Goal: Transaction & Acquisition: Purchase product/service

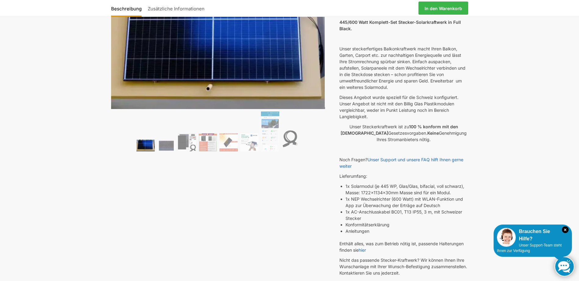
scroll to position [143, 0]
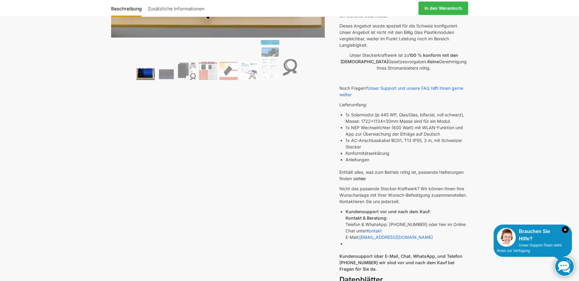
click at [363, 178] on link "hier" at bounding box center [362, 178] width 7 height 5
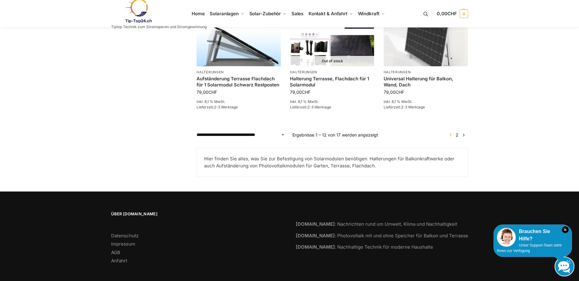
scroll to position [509, 0]
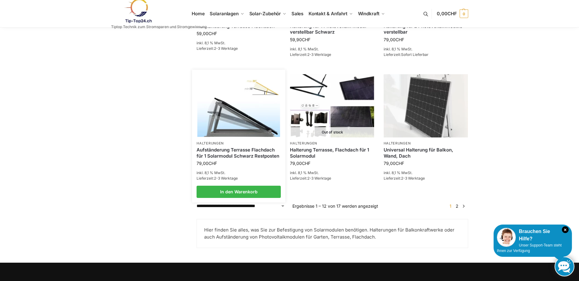
click at [225, 135] on li "Halterungen Aufständerung Terrasse Flachdach für 1 Solarmodul Schwarz Restposte…" at bounding box center [238, 136] width 93 height 124
click at [229, 126] on img at bounding box center [239, 106] width 83 height 62
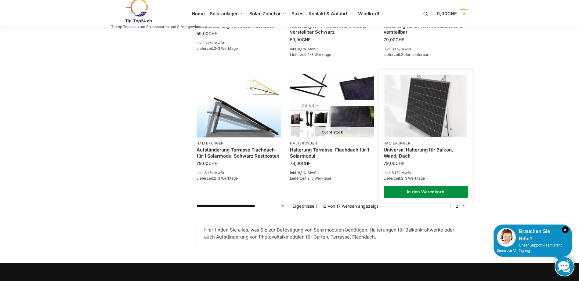
click at [436, 186] on link "In den Warenkorb" at bounding box center [426, 192] width 84 height 12
click at [434, 96] on img at bounding box center [425, 106] width 83 height 62
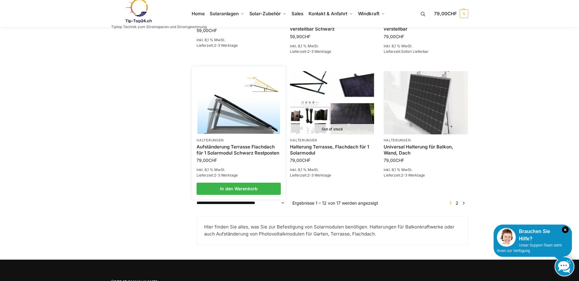
scroll to position [499, 0]
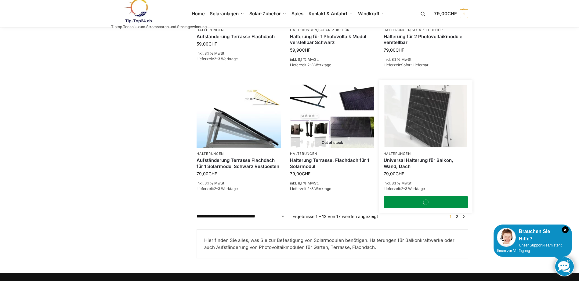
click at [449, 198] on link "In den Warenkorb" at bounding box center [426, 202] width 84 height 12
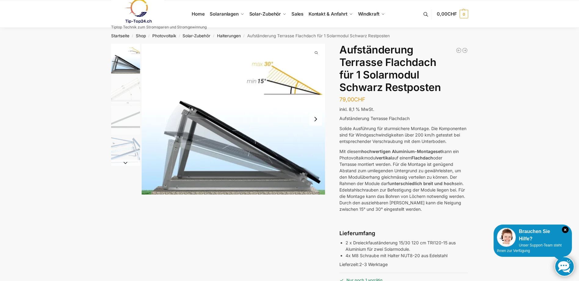
click at [127, 94] on img "2 / 4" at bounding box center [125, 89] width 29 height 29
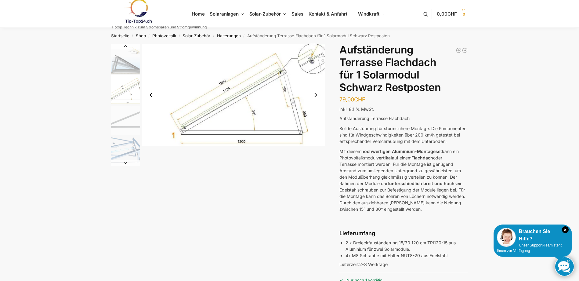
click at [133, 118] on img "3 / 4" at bounding box center [125, 120] width 29 height 29
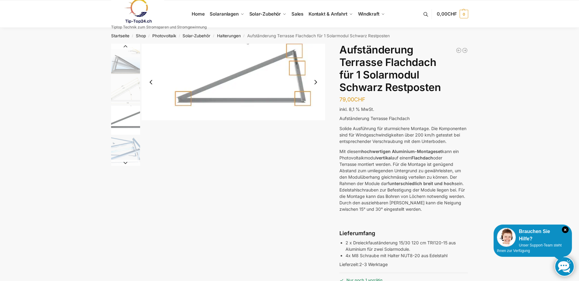
click at [129, 149] on img "4 / 4" at bounding box center [125, 150] width 29 height 29
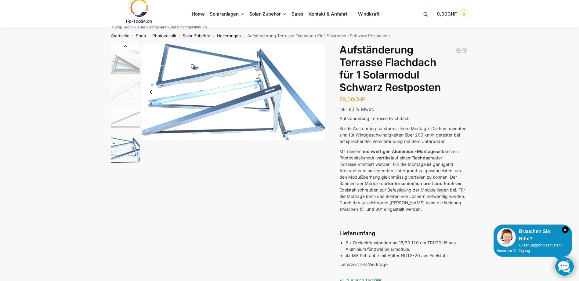
click at [267, 79] on img "4 / 4" at bounding box center [234, 92] width 184 height 96
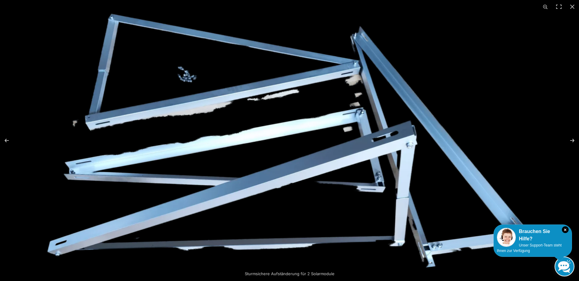
click at [512, 32] on img at bounding box center [289, 140] width 485 height 254
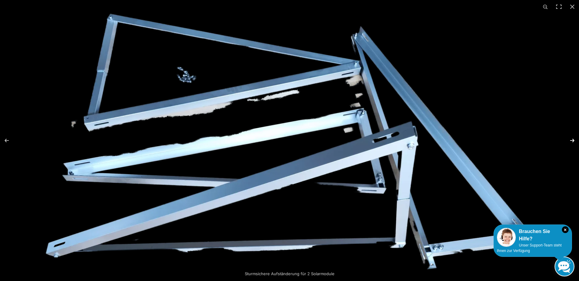
click at [569, 137] on button "Next (arrow right)" at bounding box center [568, 140] width 21 height 31
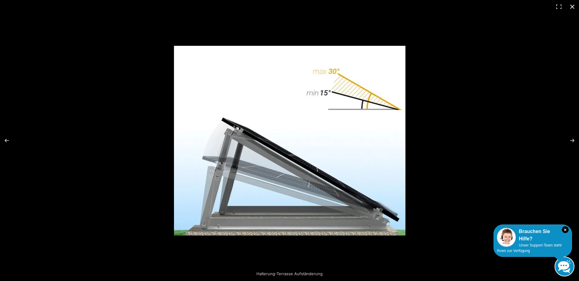
click at [572, 5] on button "Close (Esc)" at bounding box center [572, 6] width 13 height 13
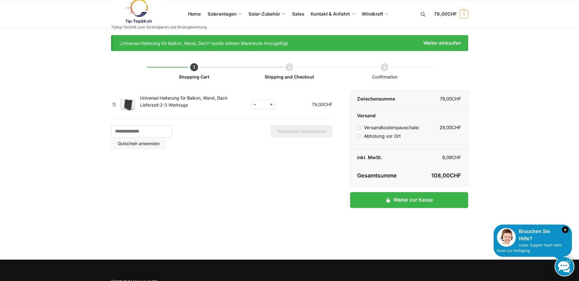
click at [162, 95] on td "Universal Halterung für Balkon, Wand, Dach Lieferzeit: 2-3 Werktage" at bounding box center [195, 104] width 111 height 28
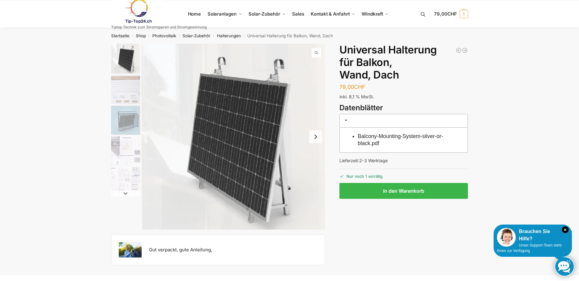
click at [133, 59] on img "1 / 5" at bounding box center [125, 59] width 29 height 30
click at [281, 191] on img "1 / 5" at bounding box center [234, 137] width 184 height 186
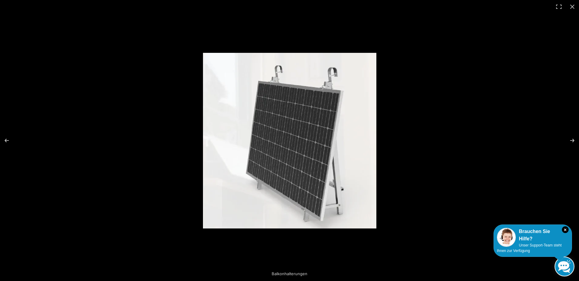
click at [346, 181] on img at bounding box center [289, 141] width 173 height 176
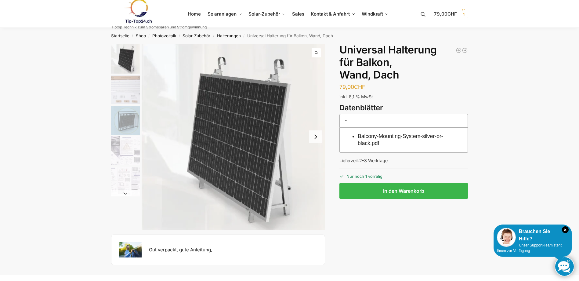
click at [274, 67] on img "1 / 5" at bounding box center [234, 137] width 184 height 186
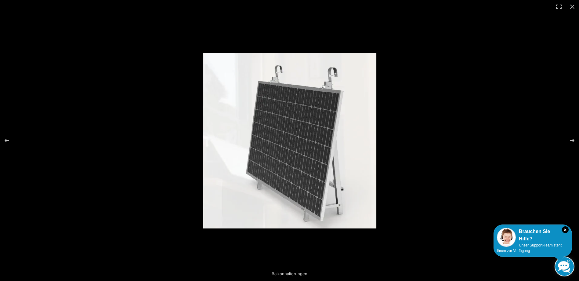
click at [274, 67] on img at bounding box center [289, 141] width 173 height 176
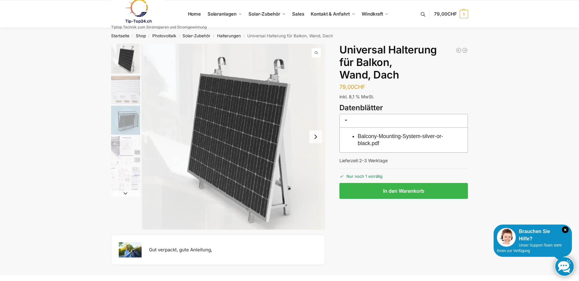
click at [122, 119] on img "3 / 5" at bounding box center [125, 120] width 29 height 29
click at [132, 143] on img "4 / 5" at bounding box center [125, 150] width 29 height 29
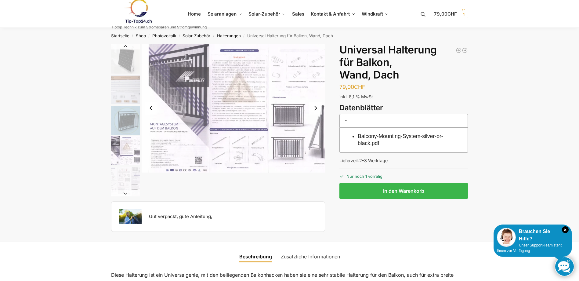
click at [128, 167] on img "5 / 5" at bounding box center [125, 181] width 29 height 29
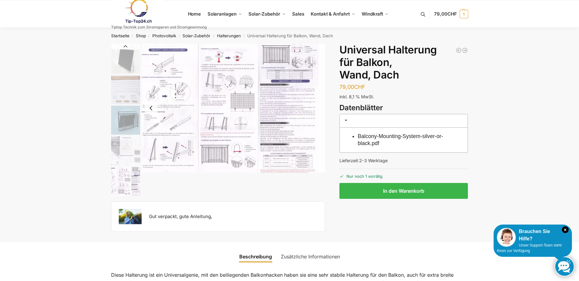
click at [121, 59] on img "1 / 5" at bounding box center [125, 59] width 29 height 30
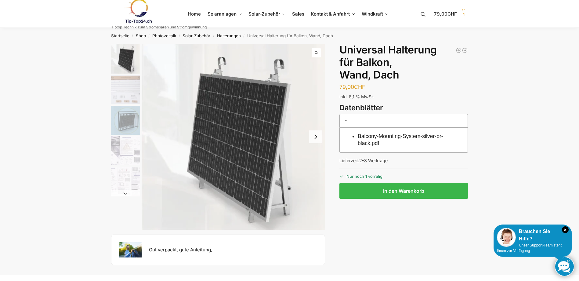
click at [126, 119] on img "3 / 5" at bounding box center [125, 120] width 29 height 29
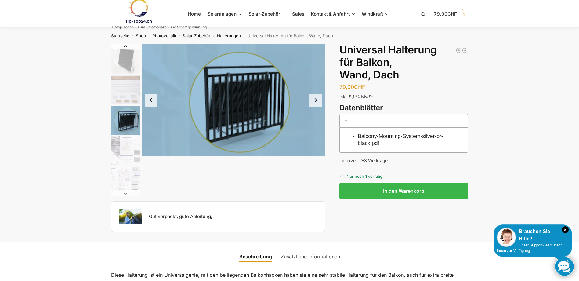
click at [259, 118] on img "3 / 5" at bounding box center [234, 100] width 184 height 113
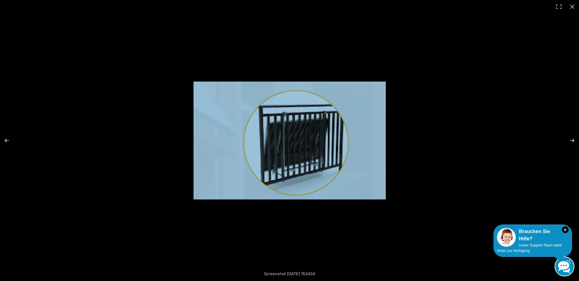
click at [271, 119] on img at bounding box center [290, 141] width 192 height 118
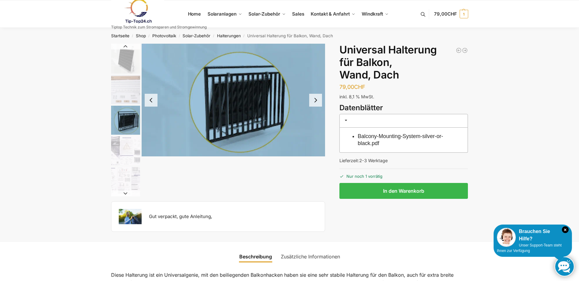
click at [316, 258] on link "Zusätzliche Informationen" at bounding box center [310, 256] width 67 height 15
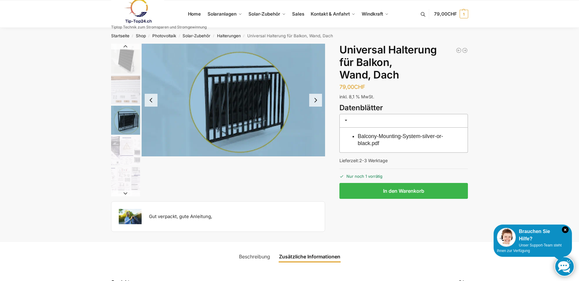
click at [316, 258] on link "Zusätzliche Informationen" at bounding box center [309, 256] width 69 height 15
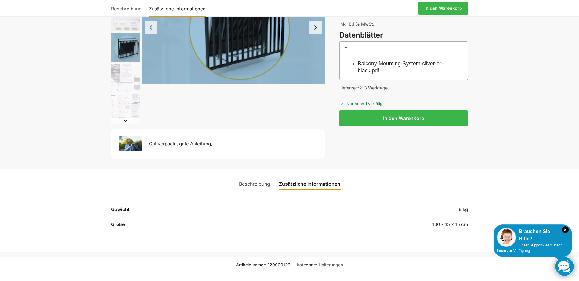
scroll to position [143, 0]
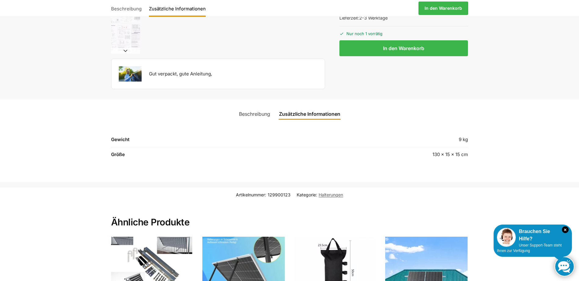
click at [260, 113] on link "Beschreibung" at bounding box center [254, 114] width 38 height 15
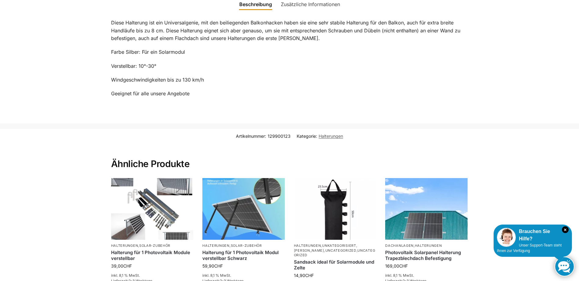
scroll to position [0, 0]
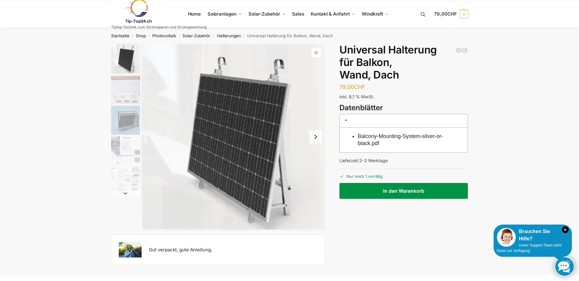
click at [398, 189] on button "In den Warenkorb" at bounding box center [403, 191] width 129 height 16
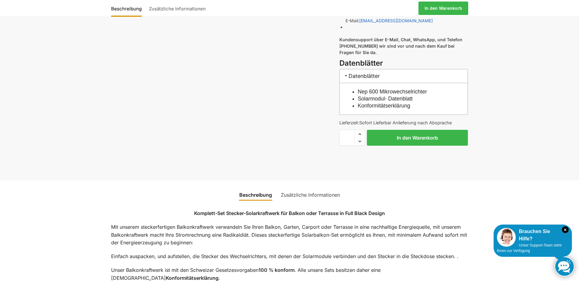
scroll to position [356, 0]
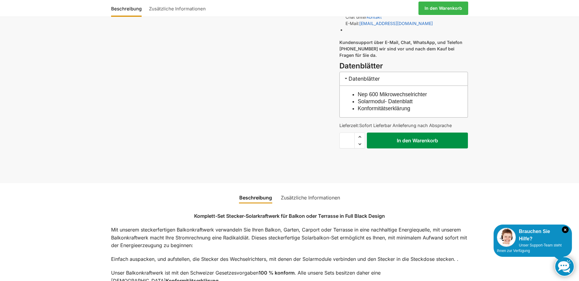
click at [429, 141] on button "In den Warenkorb" at bounding box center [417, 140] width 101 height 16
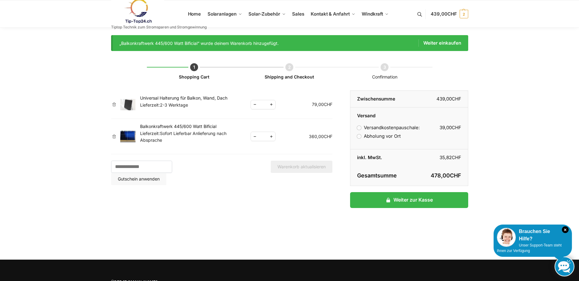
click at [442, 38] on div "„Balkonkraftwerk 445/600 Watt Bificial“ wurde deinem Warenkorb hinzugefügt. Wei…" at bounding box center [289, 43] width 357 height 16
click at [441, 46] on link "Weiter einkaufen" at bounding box center [440, 42] width 43 height 7
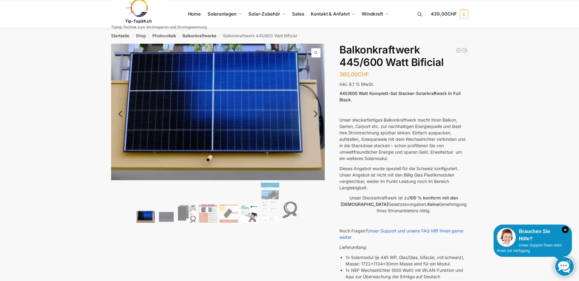
click at [253, 212] on img at bounding box center [249, 213] width 18 height 18
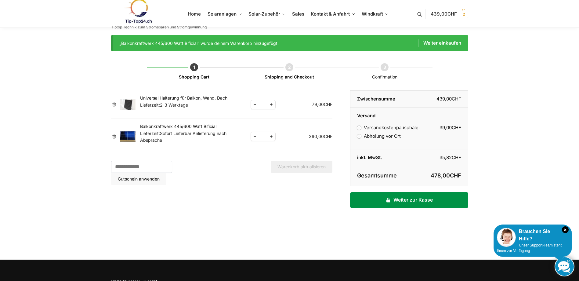
click at [410, 197] on link "Weiter zur Kasse" at bounding box center [409, 200] width 118 height 16
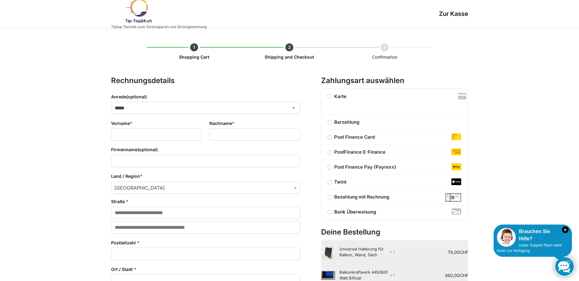
select select "**"
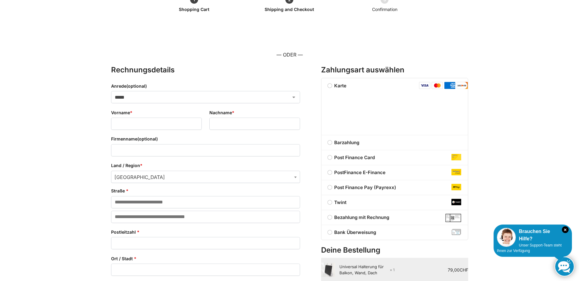
scroll to position [71, 0]
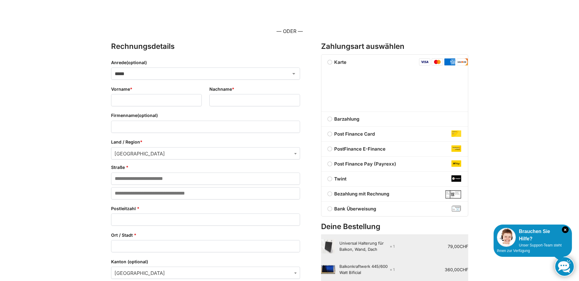
click at [338, 196] on label "Bezahlung mit Rechnung" at bounding box center [394, 193] width 147 height 7
